Goal: Transaction & Acquisition: Purchase product/service

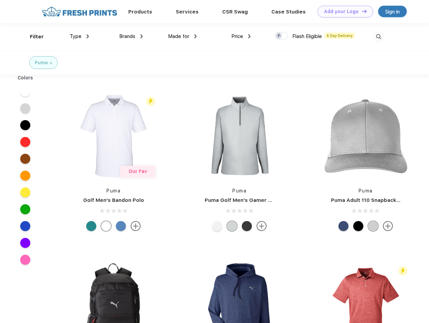
click at [343, 11] on link "Add your Logo Design Tool" at bounding box center [345, 12] width 56 height 12
click at [0, 0] on div "Design Tool" at bounding box center [0, 0] width 0 height 0
click at [361, 11] on link "Add your Logo Design Tool" at bounding box center [345, 12] width 56 height 12
click at [32, 37] on div "Filter" at bounding box center [37, 37] width 14 height 8
click at [79, 36] on span "Type" at bounding box center [76, 36] width 12 height 6
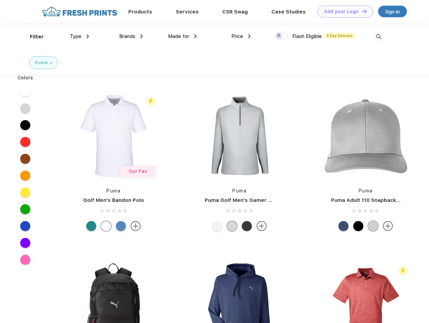
click at [131, 36] on span "Brands" at bounding box center [127, 36] width 16 height 6
click at [182, 36] on span "Made for" at bounding box center [178, 36] width 21 height 6
click at [241, 36] on span "Price" at bounding box center [237, 36] width 12 height 6
click at [281, 36] on div at bounding box center [281, 35] width 13 height 7
click at [279, 36] on input "checkbox" at bounding box center [277, 34] width 4 height 4
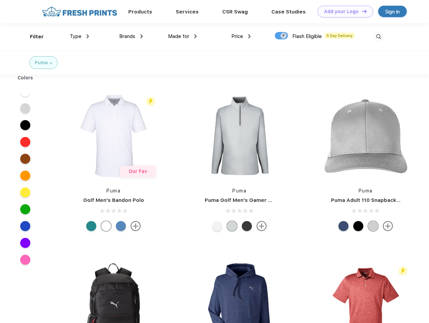
click at [378, 37] on img at bounding box center [378, 36] width 11 height 11
